Goal: Register for event/course: Register for event/course

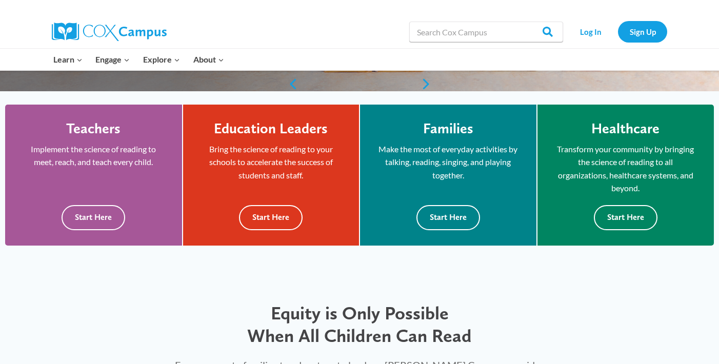
scroll to position [273, 0]
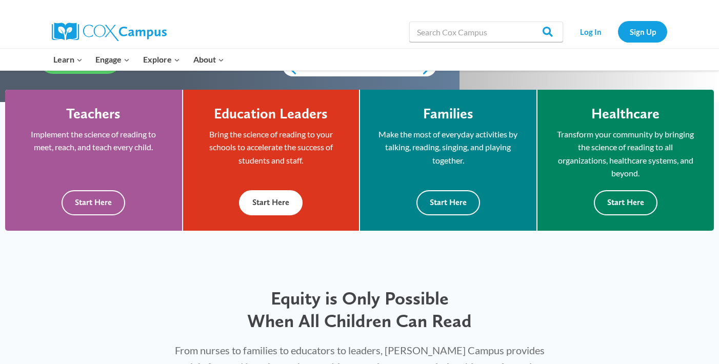
click at [266, 196] on button "Start Here" at bounding box center [271, 202] width 64 height 25
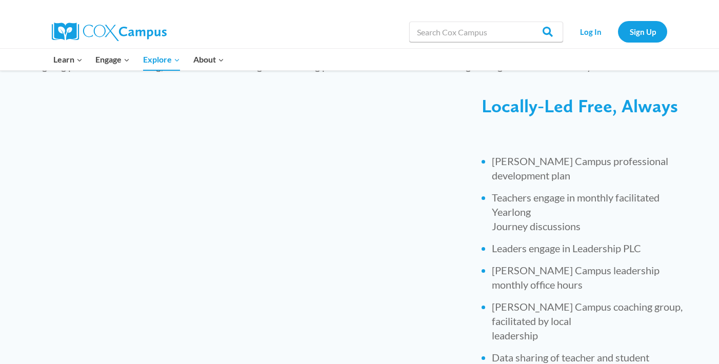
scroll to position [383, 0]
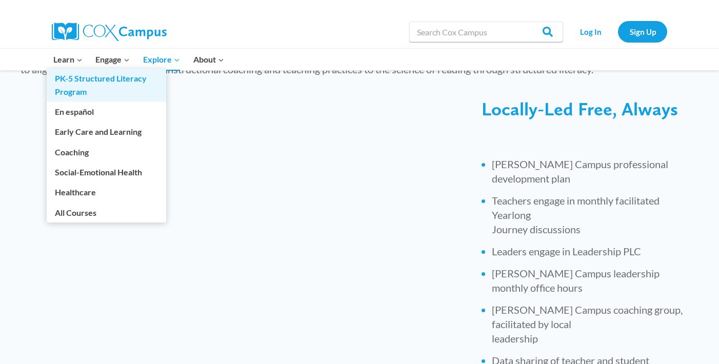
click at [73, 86] on link "PK-5 Structured Literacy Program" at bounding box center [107, 85] width 120 height 33
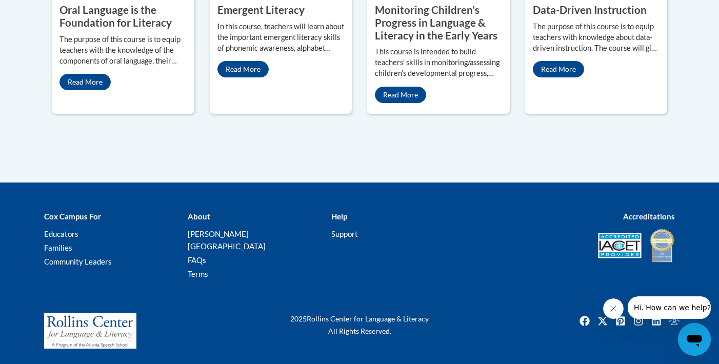
scroll to position [673, 0]
click at [560, 77] on link "Read More" at bounding box center [558, 69] width 51 height 16
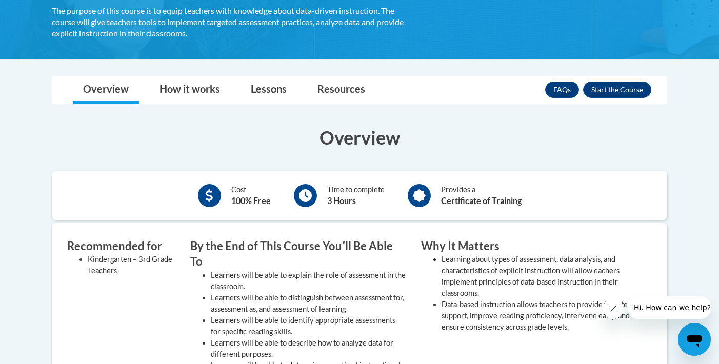
scroll to position [209, 0]
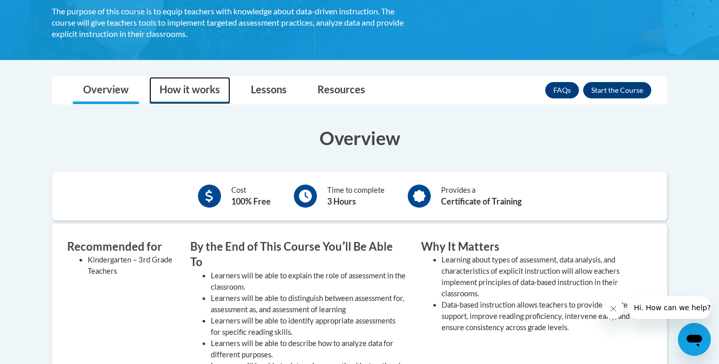
click at [192, 90] on link "How it works" at bounding box center [189, 90] width 81 height 27
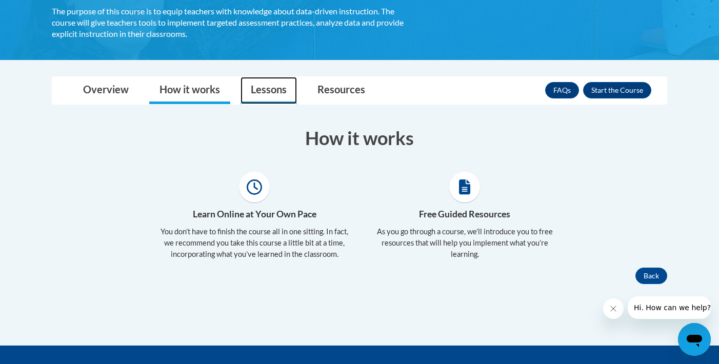
click at [268, 90] on link "Lessons" at bounding box center [269, 90] width 56 height 27
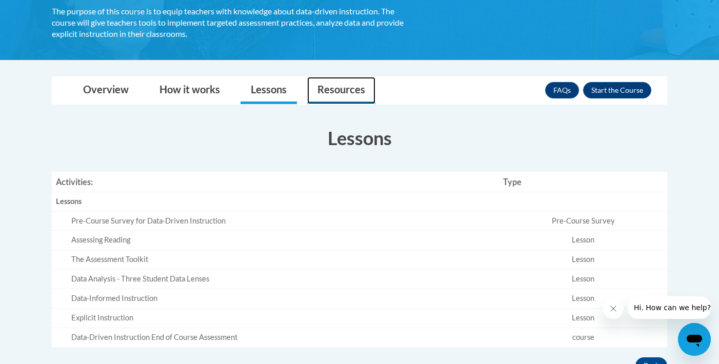
click at [339, 90] on link "Resources" at bounding box center [341, 90] width 68 height 27
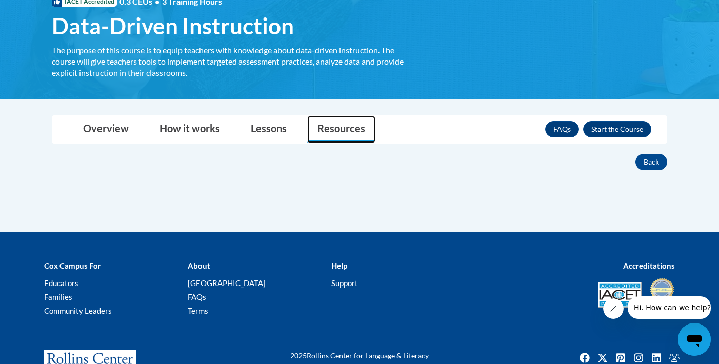
scroll to position [173, 0]
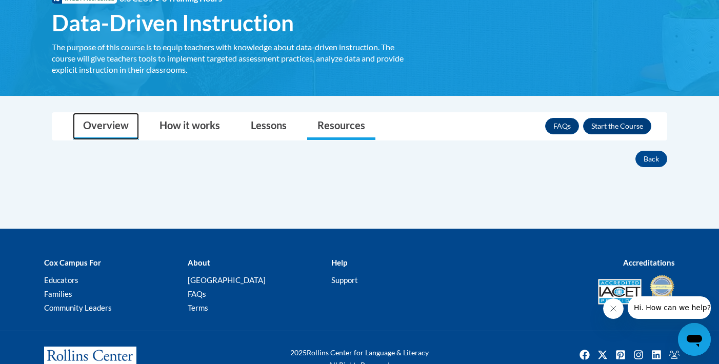
click at [104, 120] on link "Overview" at bounding box center [106, 126] width 66 height 27
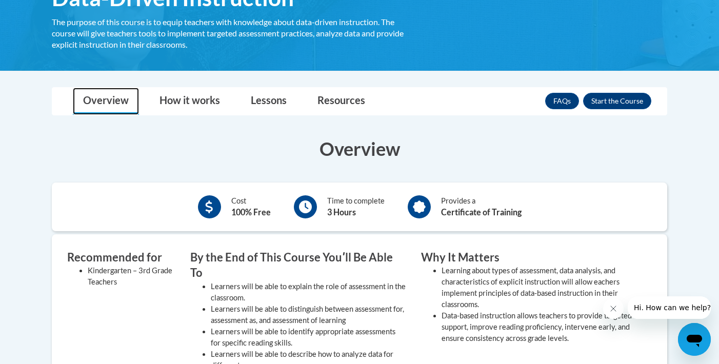
scroll to position [203, 0]
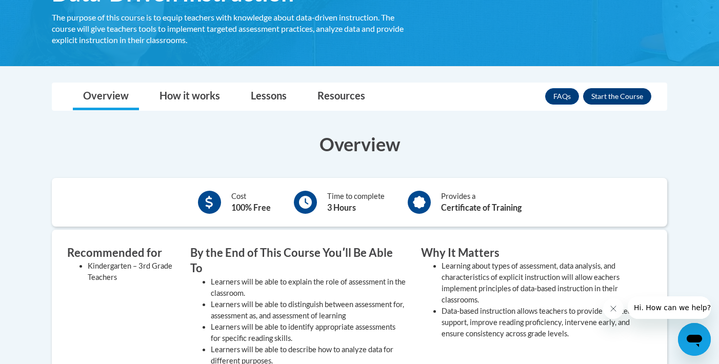
click at [623, 92] on button "Enroll" at bounding box center [617, 96] width 68 height 16
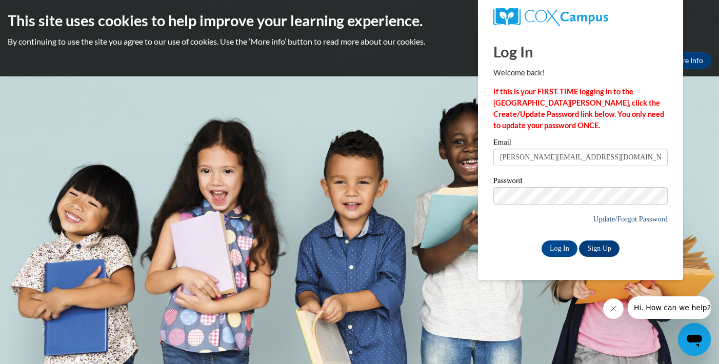
click at [613, 215] on link "Update/Forgot Password" at bounding box center [631, 219] width 74 height 8
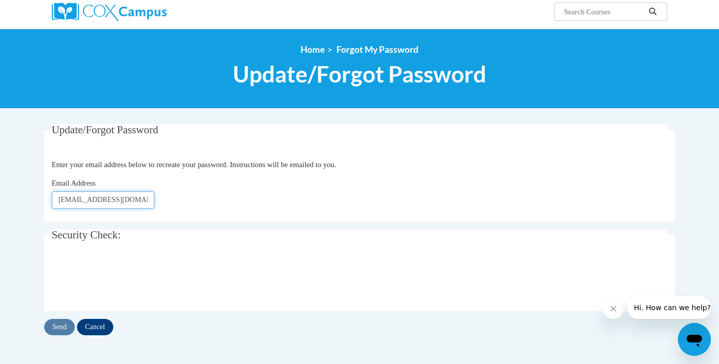
scroll to position [136, 0]
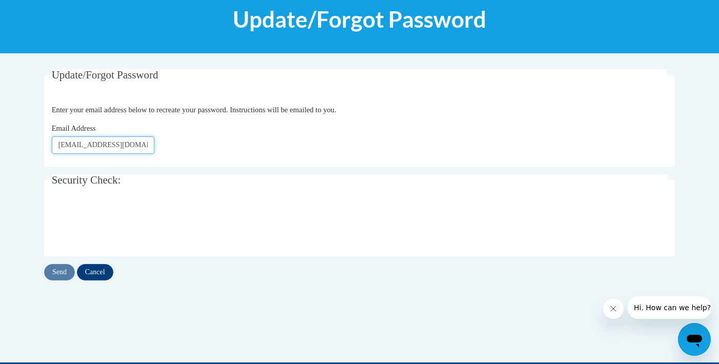
type input "dorr1021@gmail.com"
click at [53, 272] on input "Send" at bounding box center [59, 272] width 31 height 16
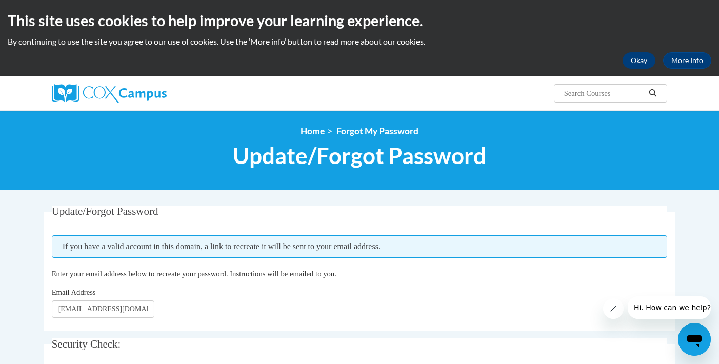
click at [638, 61] on button "Okay" at bounding box center [639, 60] width 33 height 16
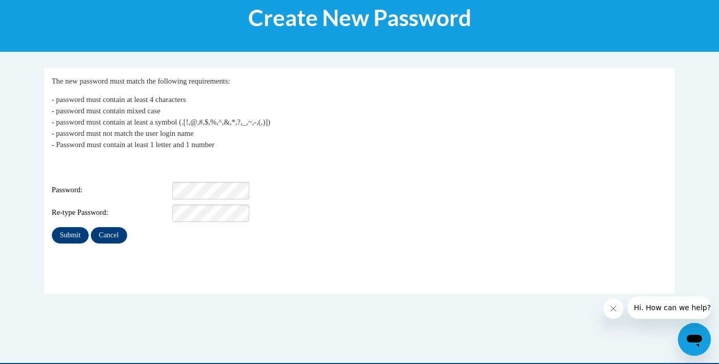
scroll to position [145, 0]
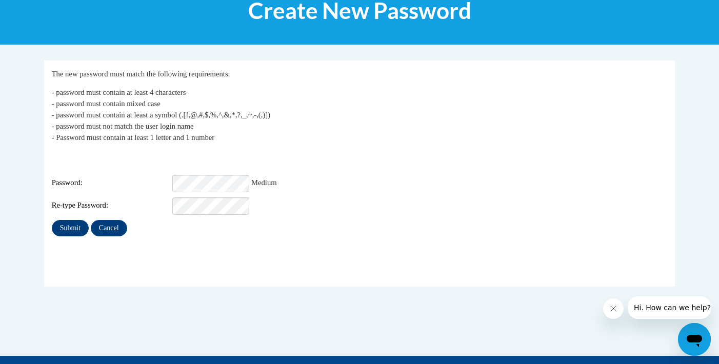
click at [72, 220] on input "Submit" at bounding box center [70, 228] width 37 height 16
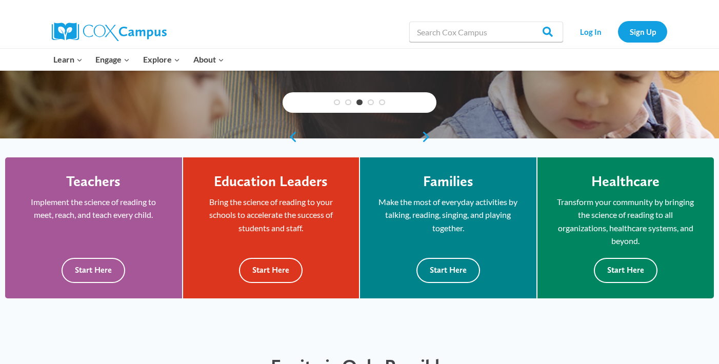
scroll to position [221, 0]
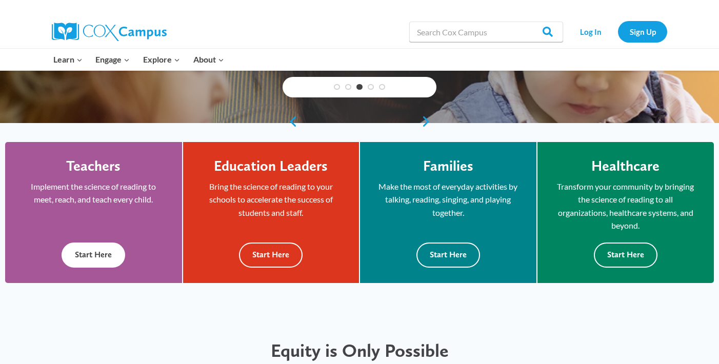
click at [89, 253] on button "Start Here" at bounding box center [94, 255] width 64 height 25
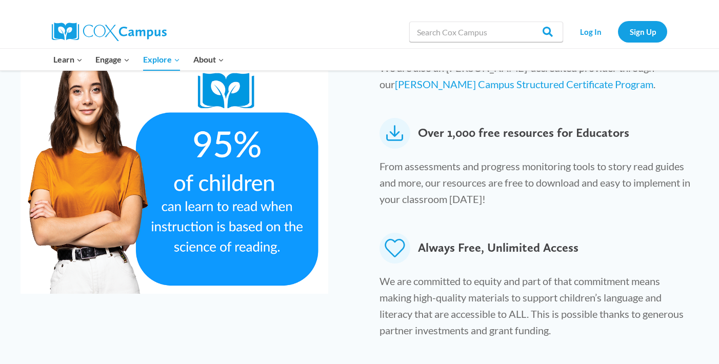
scroll to position [574, 0]
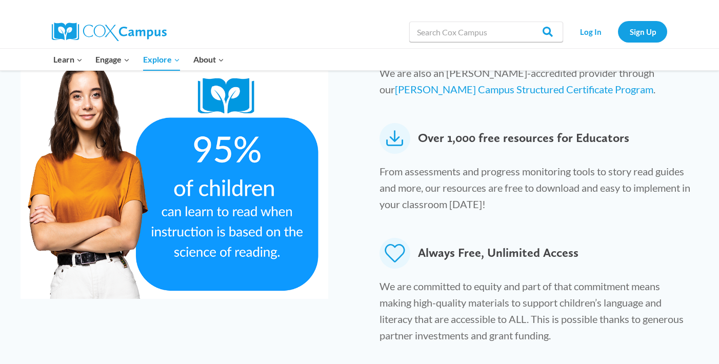
click at [396, 123] on icon at bounding box center [395, 138] width 31 height 31
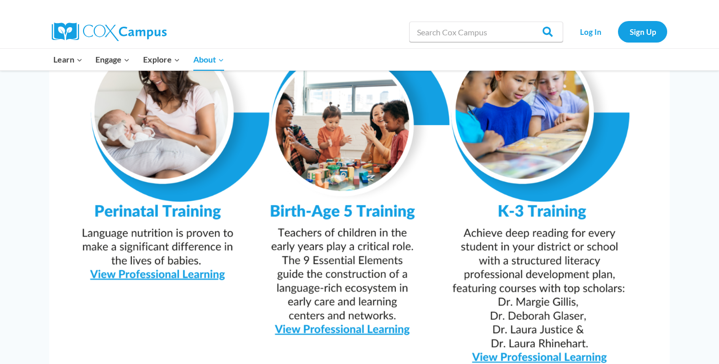
scroll to position [1000, 0]
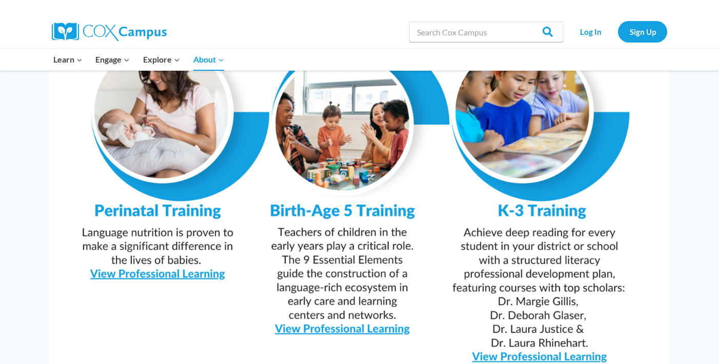
click at [539, 327] on img at bounding box center [359, 152] width 621 height 439
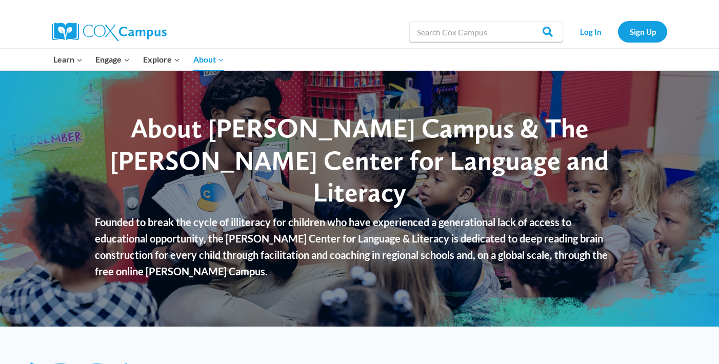
scroll to position [0, 0]
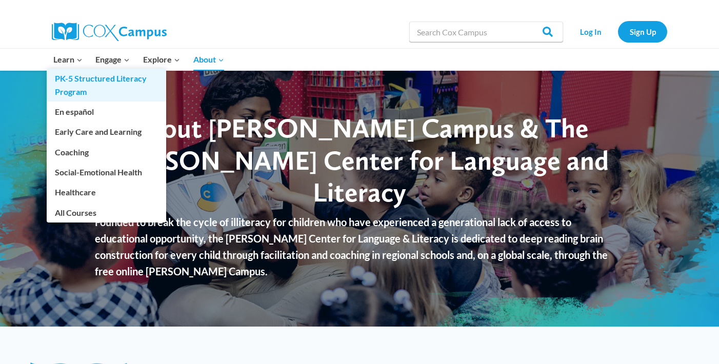
click at [74, 81] on link "PK-5 Structured Literacy Program" at bounding box center [107, 85] width 120 height 33
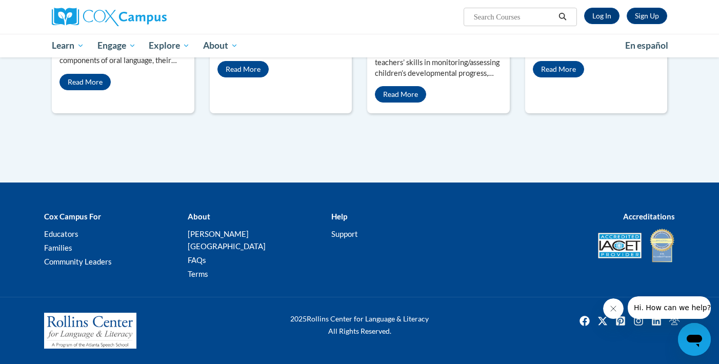
scroll to position [591, 0]
click at [555, 77] on link "Read More" at bounding box center [558, 69] width 51 height 16
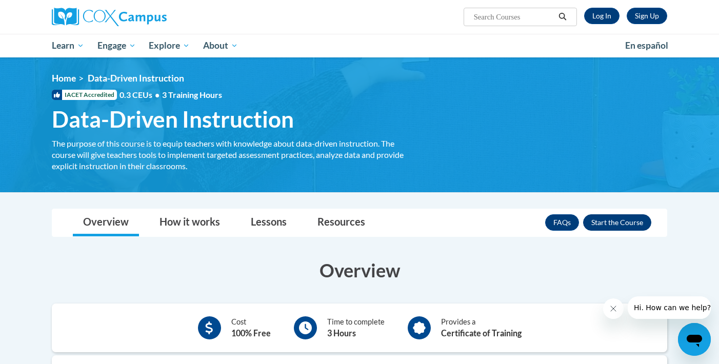
click at [612, 220] on button "Enroll" at bounding box center [617, 222] width 68 height 16
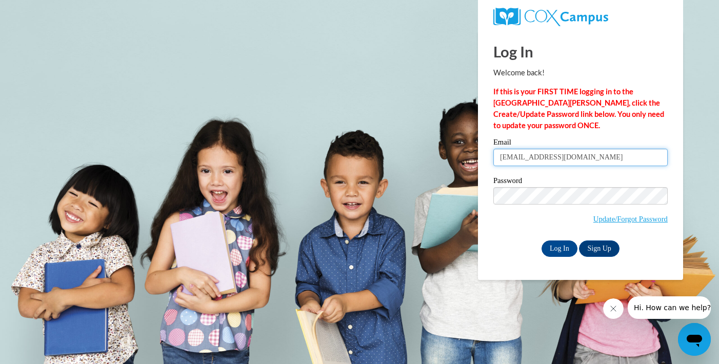
type input "[EMAIL_ADDRESS][DOMAIN_NAME]"
click at [558, 246] on input "Log In" at bounding box center [560, 249] width 36 height 16
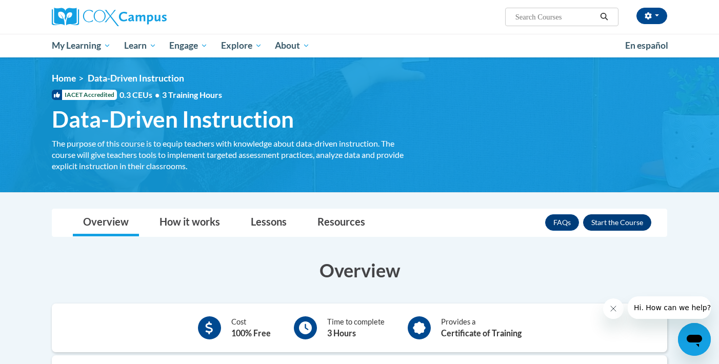
click at [609, 220] on button "Enroll" at bounding box center [617, 222] width 68 height 16
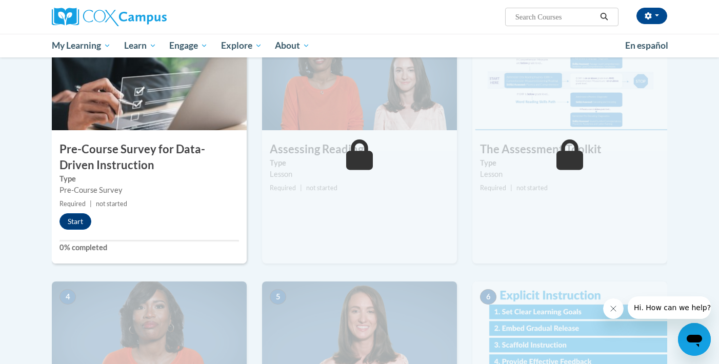
scroll to position [252, 0]
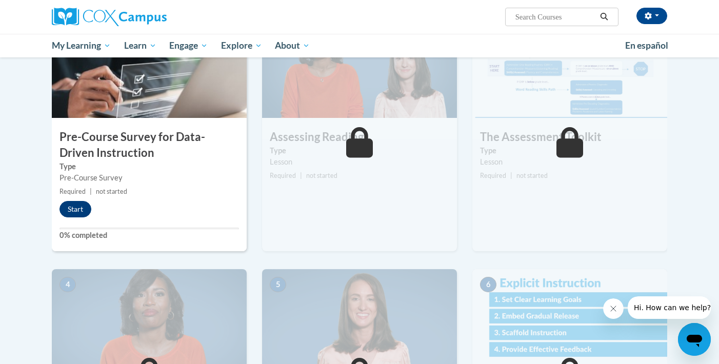
click at [71, 207] on button "Start" at bounding box center [76, 209] width 32 height 16
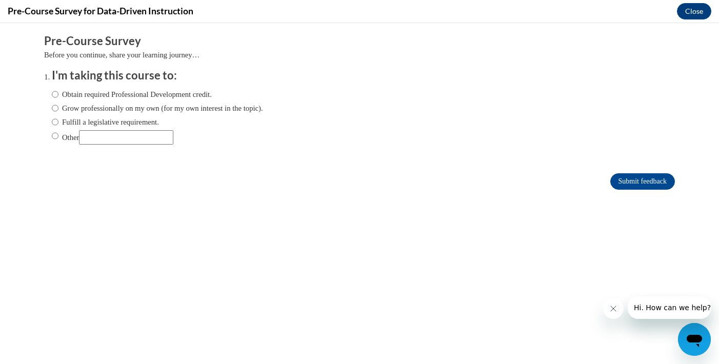
scroll to position [0, 0]
click at [55, 104] on input "Grow professionally on my own (for my own interest in the topic)." at bounding box center [55, 108] width 7 height 11
radio input "true"
click at [625, 179] on input "Submit feedback" at bounding box center [643, 181] width 65 height 16
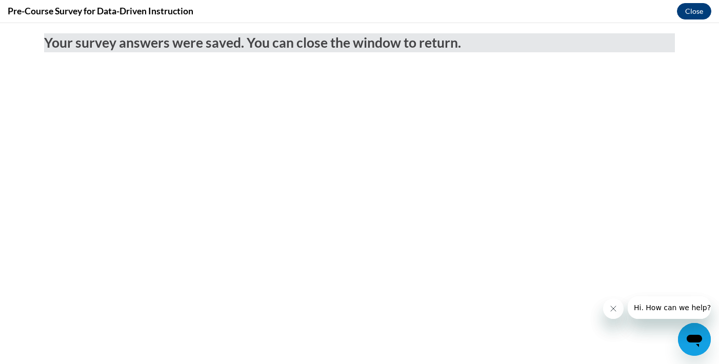
click at [690, 9] on button "Close" at bounding box center [694, 11] width 34 height 16
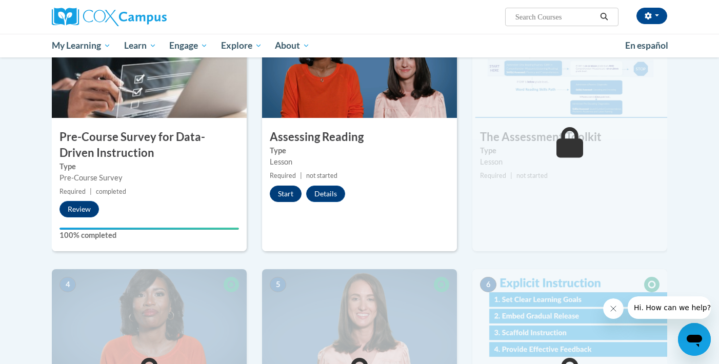
click at [282, 190] on button "Start" at bounding box center [286, 194] width 32 height 16
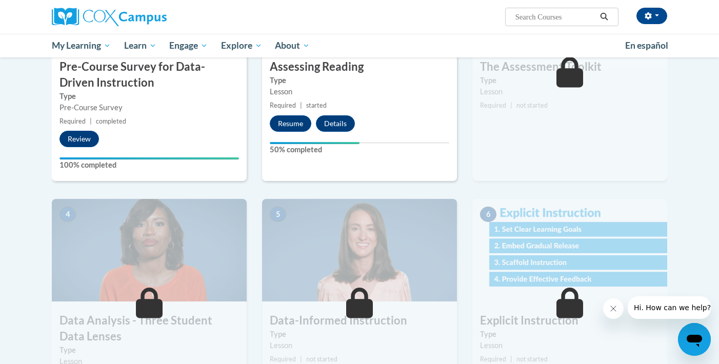
scroll to position [319, 0]
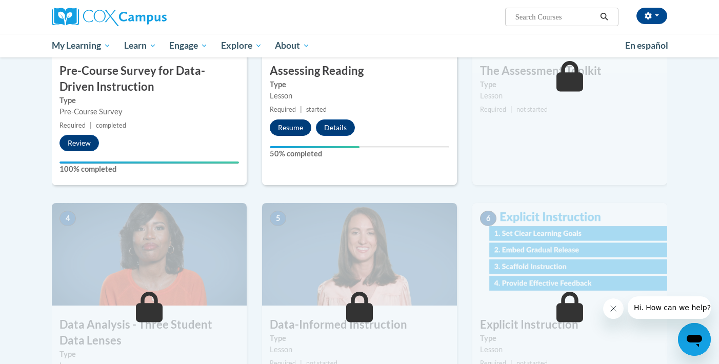
click at [288, 126] on button "Resume" at bounding box center [291, 128] width 42 height 16
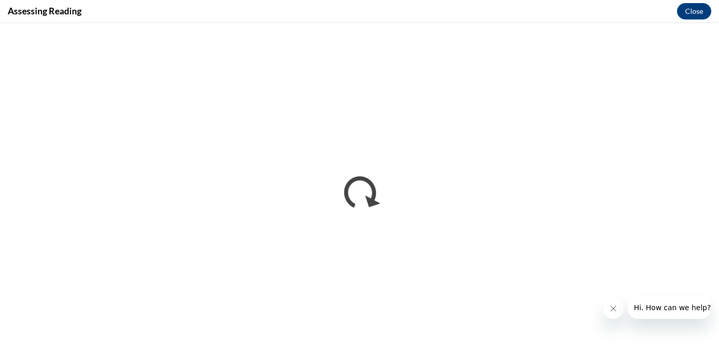
scroll to position [0, 0]
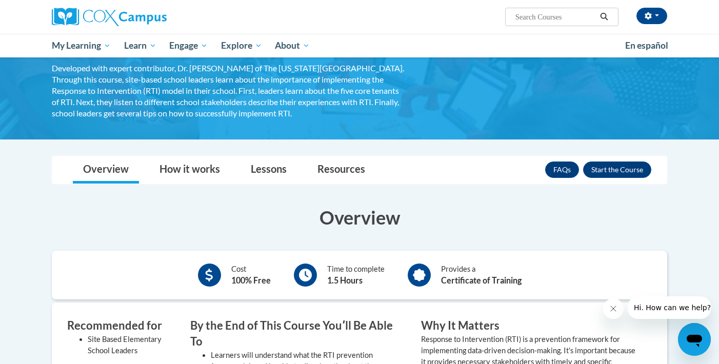
scroll to position [75, 0]
